Goal: Task Accomplishment & Management: Use online tool/utility

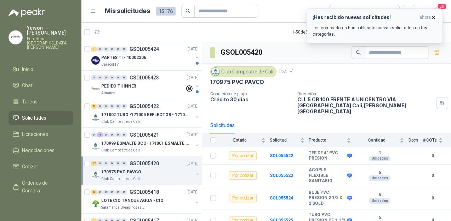
scroll to position [57, 0]
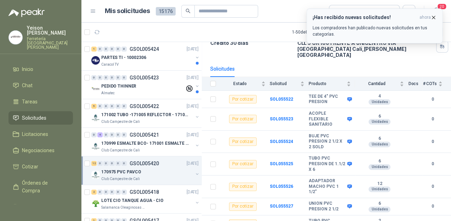
click at [434, 16] on icon "button" at bounding box center [433, 18] width 6 height 6
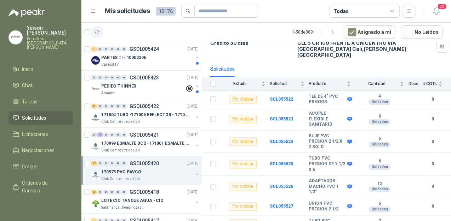
click at [99, 30] on icon "button" at bounding box center [97, 32] width 6 height 6
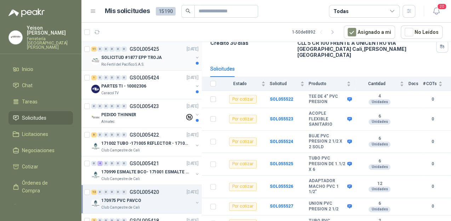
click at [140, 67] on div "11 0 0 0 0 0 GSOL005425 [DATE] SOLICITUD #1877 EPP TROJA Rio Fertil [PERSON_NAM…" at bounding box center [141, 56] width 120 height 29
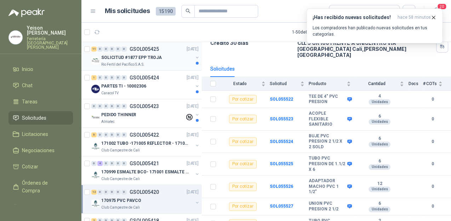
click at [107, 60] on p "SOLICITUD #1877 EPP TROJA" at bounding box center [131, 57] width 60 height 7
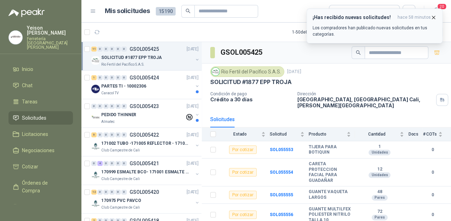
click at [432, 16] on icon "button" at bounding box center [433, 18] width 6 height 6
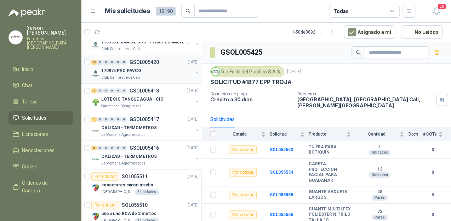
scroll to position [85, 0]
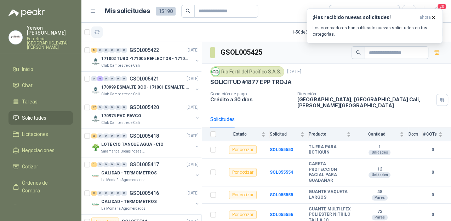
click at [98, 31] on icon "button" at bounding box center [97, 32] width 6 height 6
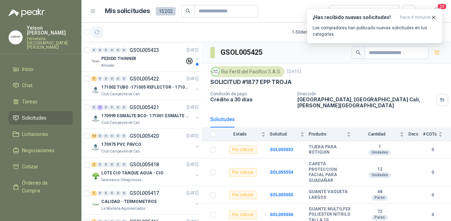
scroll to position [113, 0]
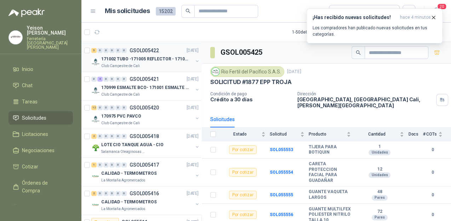
click at [160, 62] on div "171002 TUBO -171005 REFLECTOR - 171007 PANEL" at bounding box center [147, 59] width 92 height 8
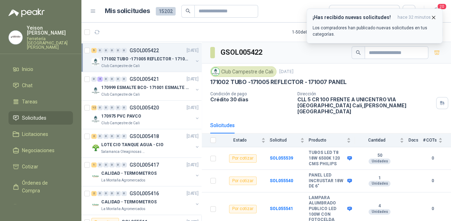
click at [431, 18] on icon "button" at bounding box center [433, 18] width 6 height 6
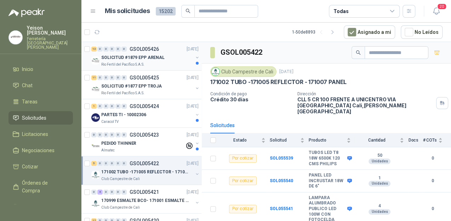
click at [121, 63] on p "Rio Fertil del Pacífico S.A.S." at bounding box center [122, 65] width 43 height 6
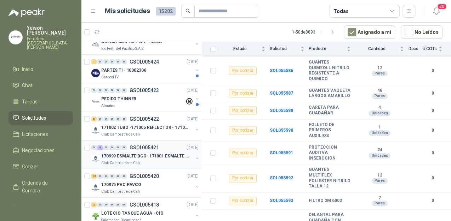
scroll to position [85, 0]
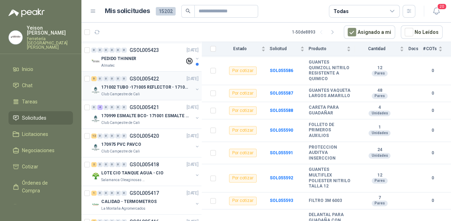
click at [129, 84] on p "171002 TUBO -171005 REFLECTOR - 171007 PANEL" at bounding box center [145, 87] width 88 height 7
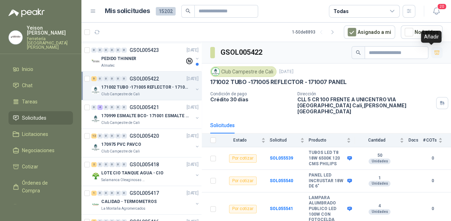
click at [433, 54] on button "button" at bounding box center [436, 52] width 11 height 11
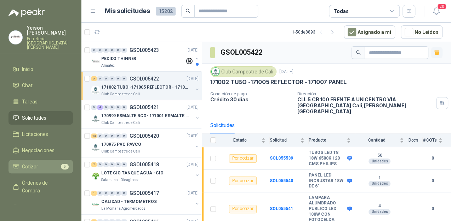
click at [45, 163] on li "Cotizar 5" at bounding box center [41, 167] width 56 height 8
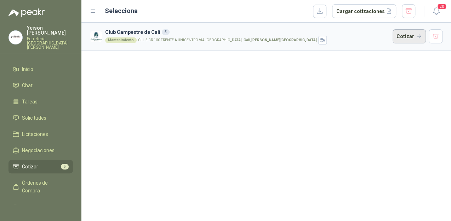
click at [406, 37] on button "Cotizar" at bounding box center [408, 36] width 33 height 14
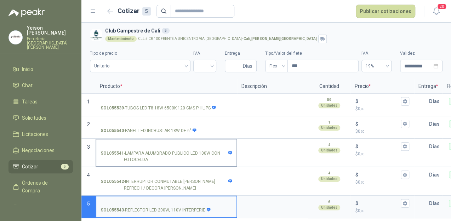
scroll to position [2, 0]
